Goal: Check status: Check status

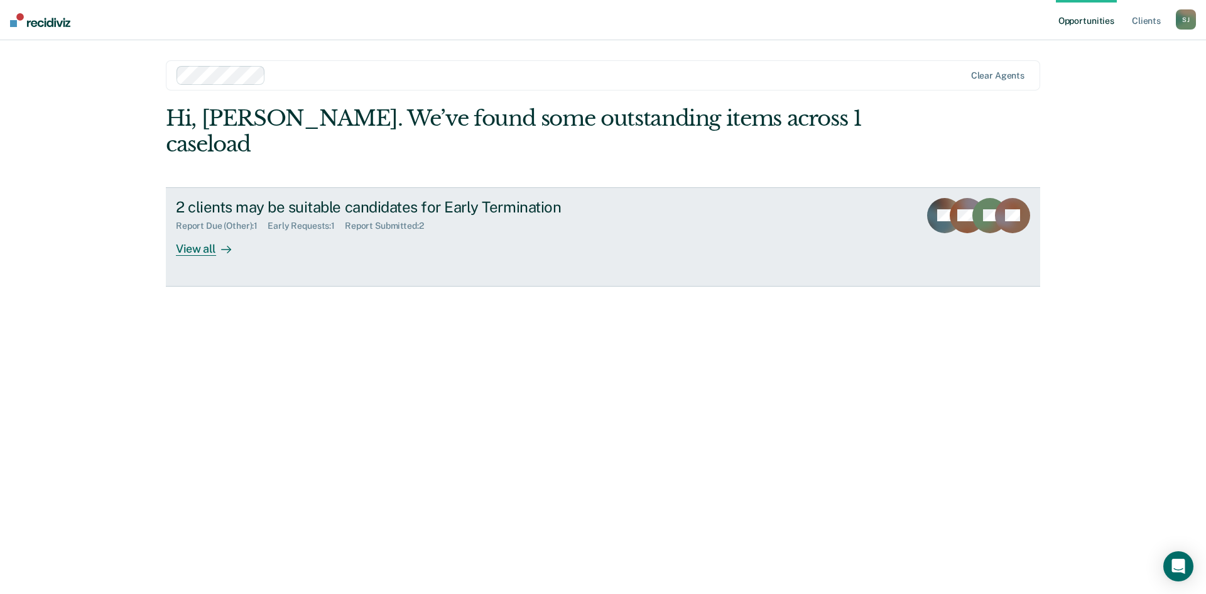
click at [359, 220] on div "Report Submitted : 2" at bounding box center [389, 225] width 89 height 11
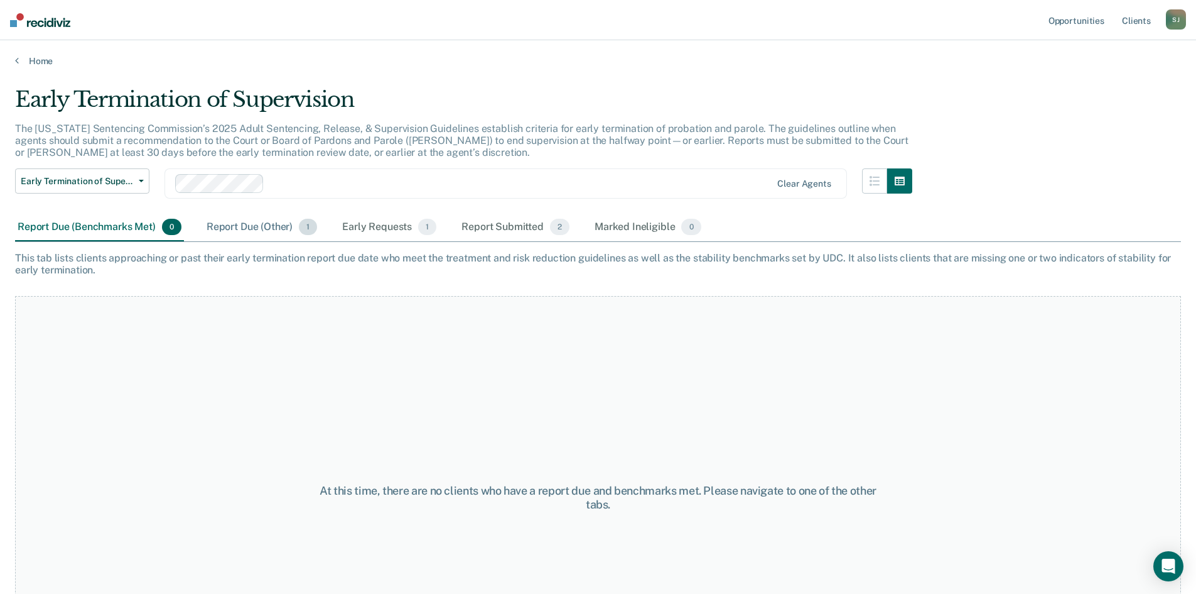
click at [253, 227] on div "Report Due (Other) 1" at bounding box center [262, 228] width 116 height 28
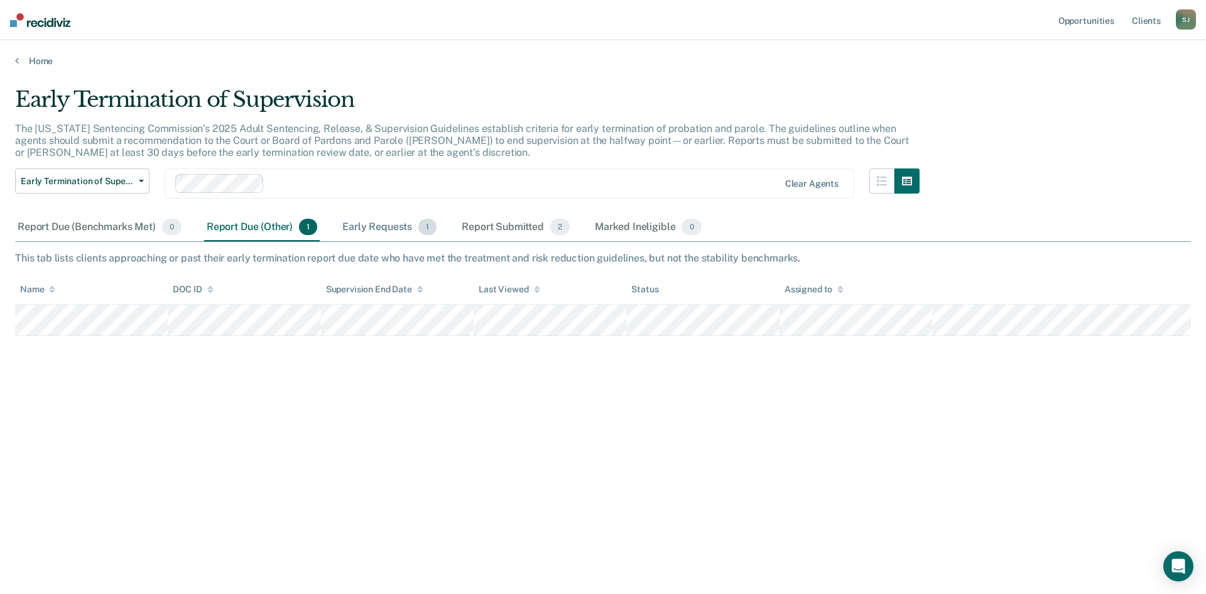
click at [392, 225] on div "Early Requests 1" at bounding box center [389, 228] width 99 height 28
click at [488, 232] on div "Report Submitted 2" at bounding box center [515, 228] width 113 height 28
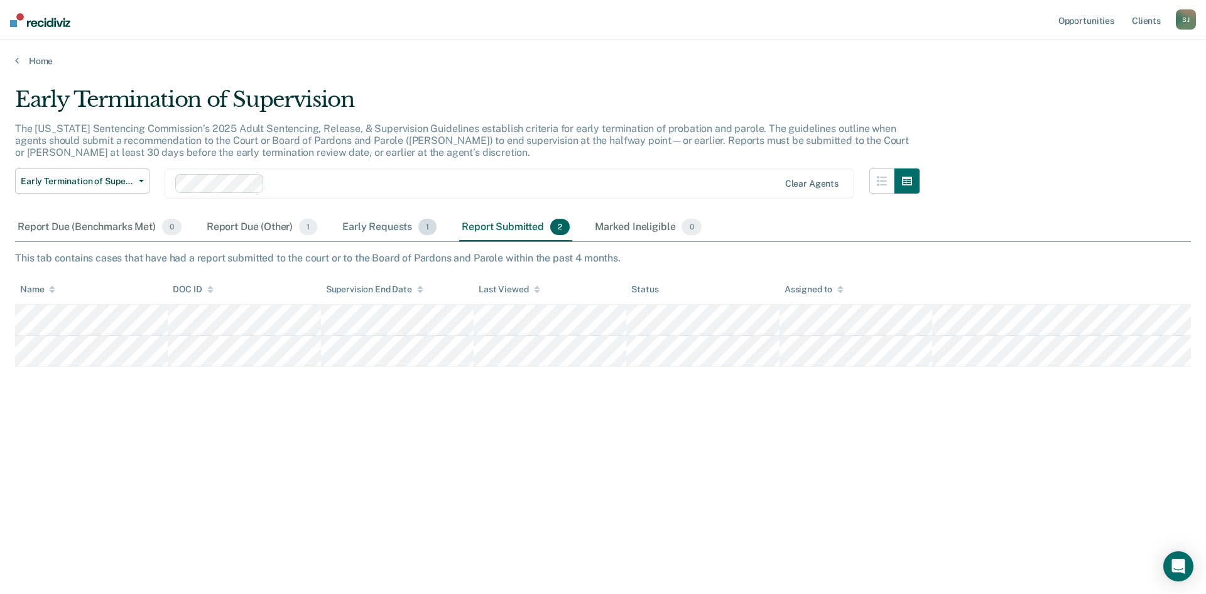
click at [403, 230] on div "Early Requests 1" at bounding box center [389, 228] width 99 height 28
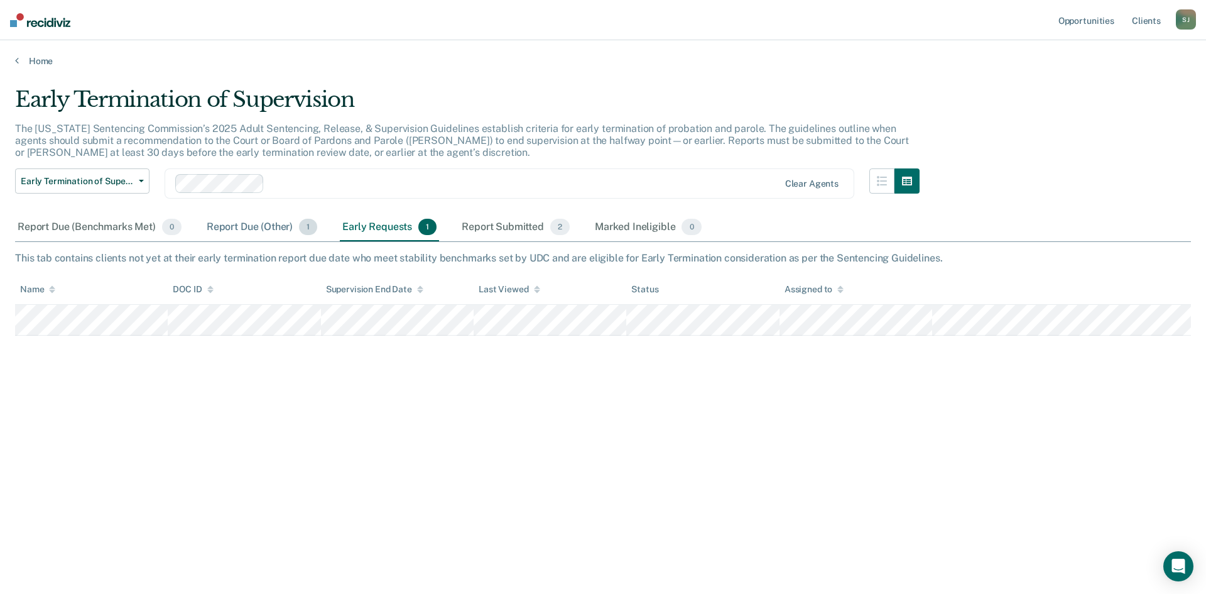
click at [249, 233] on div "Report Due (Other) 1" at bounding box center [262, 228] width 116 height 28
click at [98, 230] on div "Report Due (Benchmarks Met) 0" at bounding box center [99, 228] width 169 height 28
